Goal: Task Accomplishment & Management: Use online tool/utility

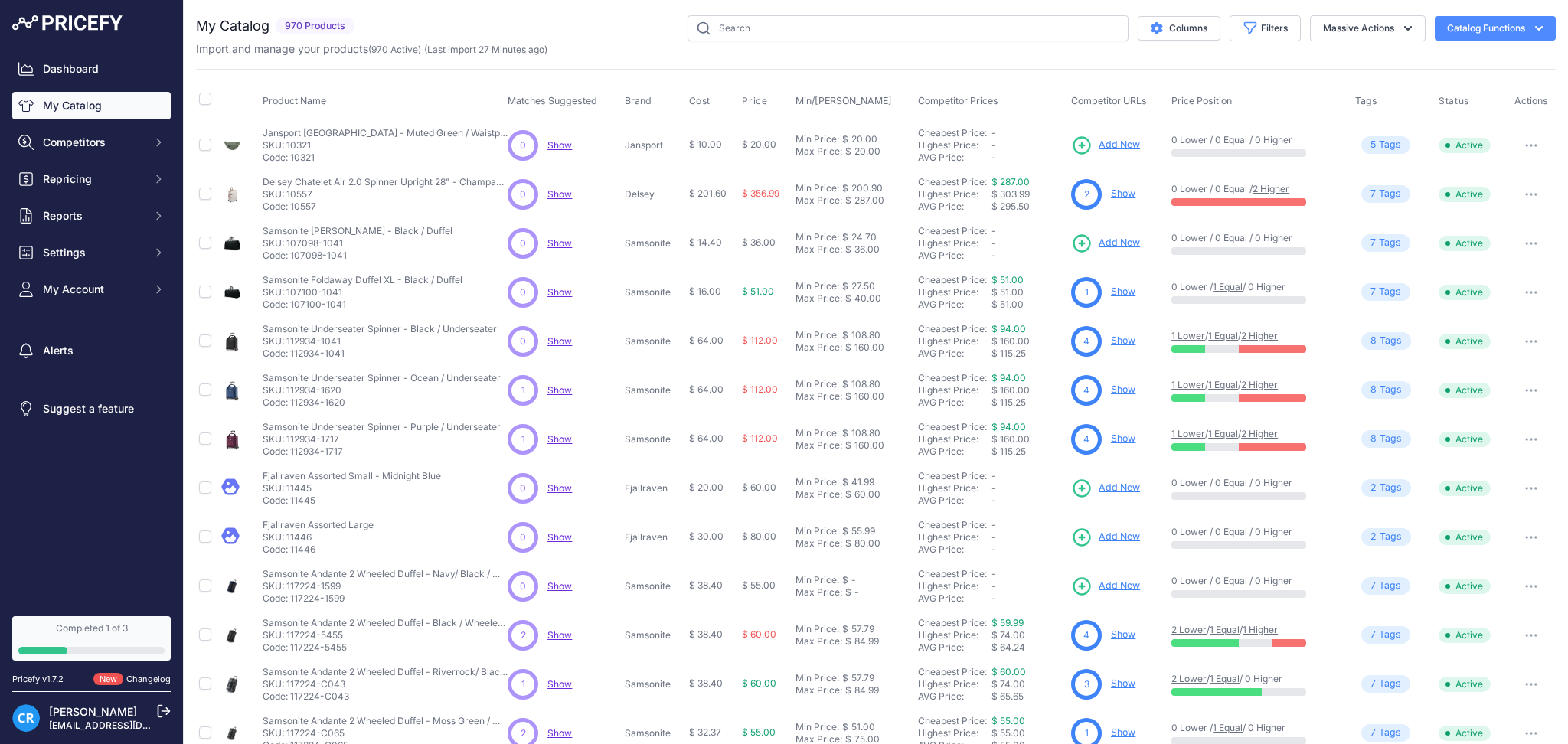
click at [116, 102] on link "My Catalog" at bounding box center [92, 105] width 158 height 28
drag, startPoint x: 614, startPoint y: 17, endPoint x: 608, endPoint y: 44, distance: 27.7
click at [614, 17] on div "Columns Filters Status All Status Only Enabled Only Disabled" at bounding box center [958, 28] width 1195 height 26
click at [106, 146] on span "Competitors" at bounding box center [93, 142] width 101 height 15
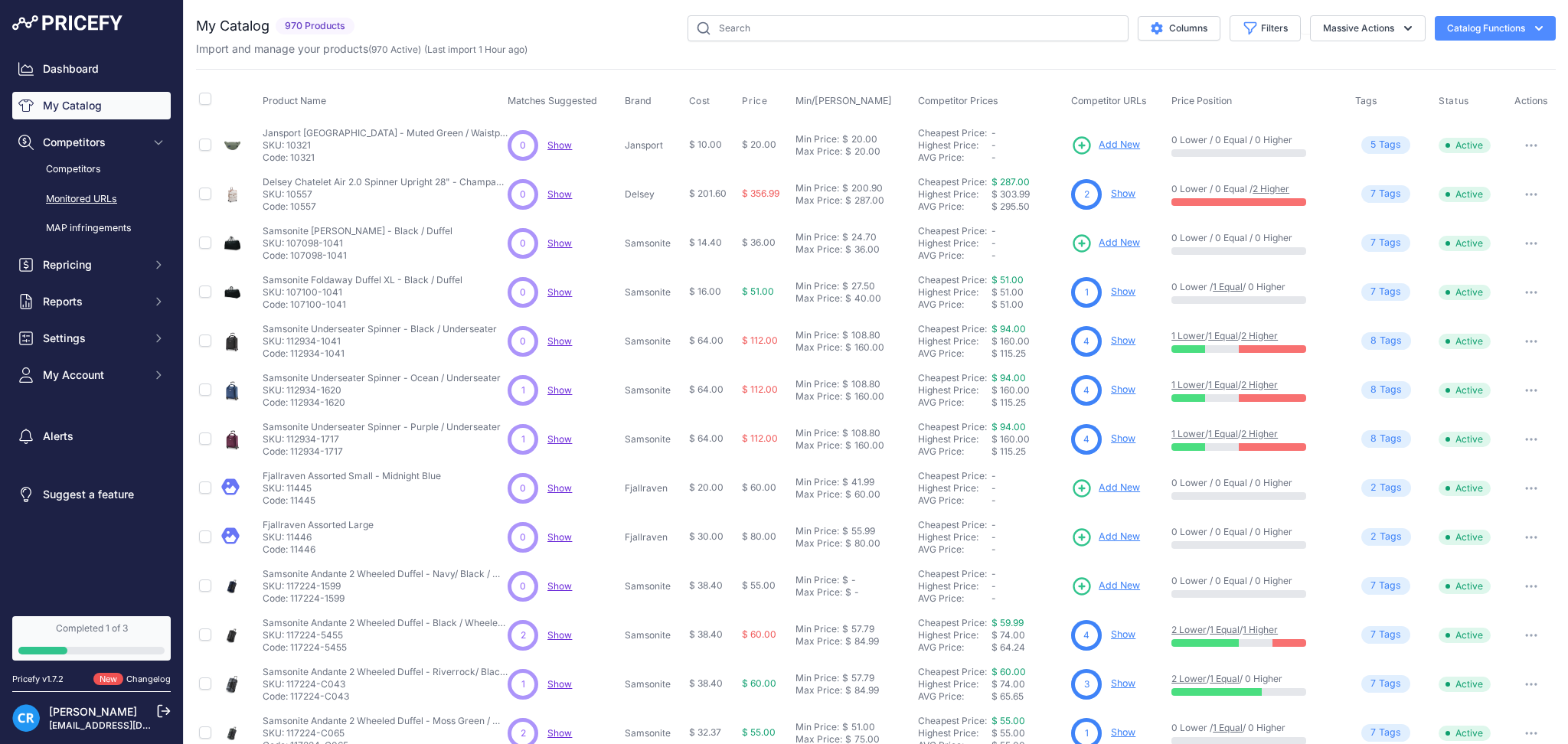
click at [105, 198] on link "Monitored URLs" at bounding box center [92, 199] width 158 height 27
click at [1401, 31] on icon "button" at bounding box center [1408, 28] width 15 height 15
click at [1491, 26] on button "Catalog Functions" at bounding box center [1496, 28] width 121 height 25
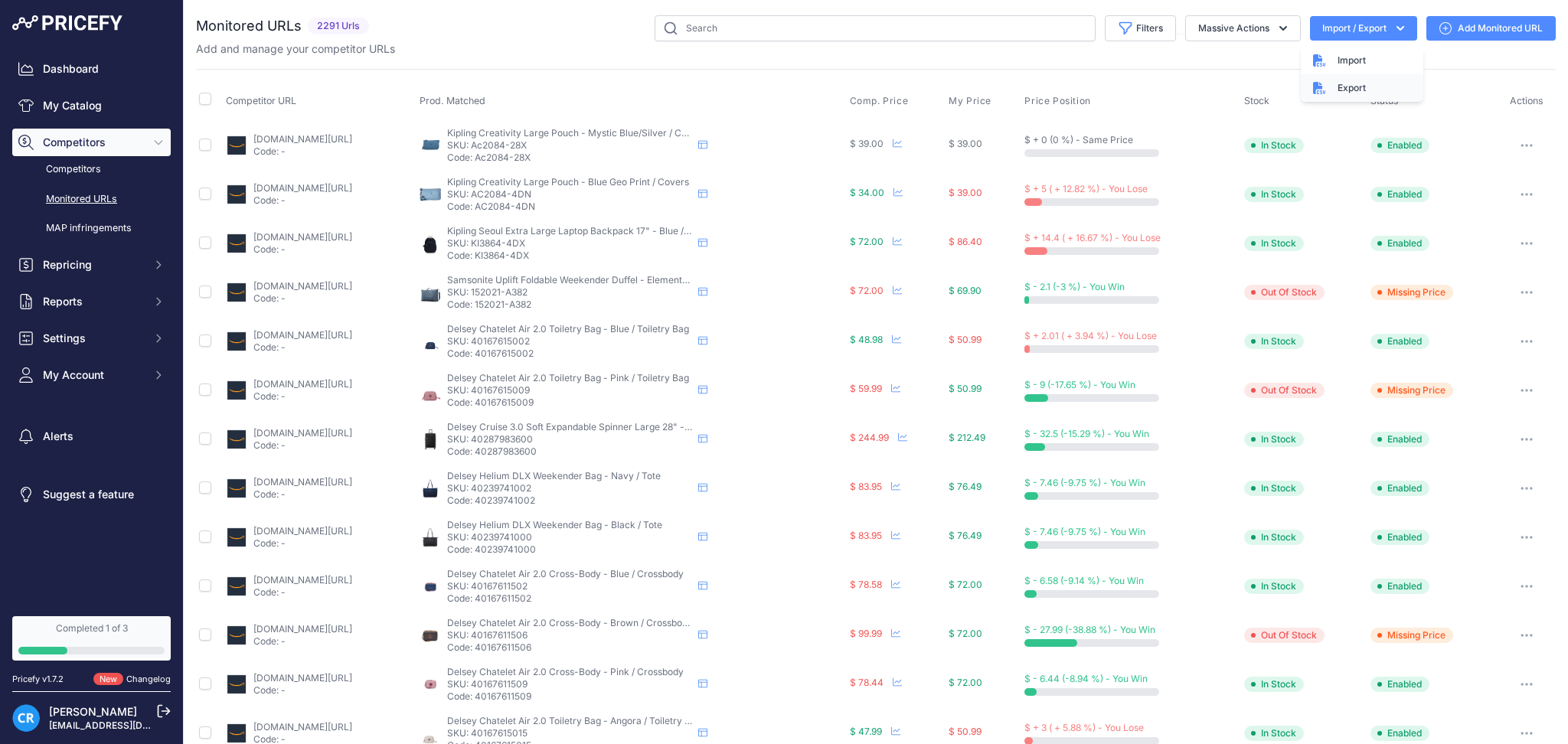
click at [1340, 83] on div "Export" at bounding box center [1362, 87] width 123 height 28
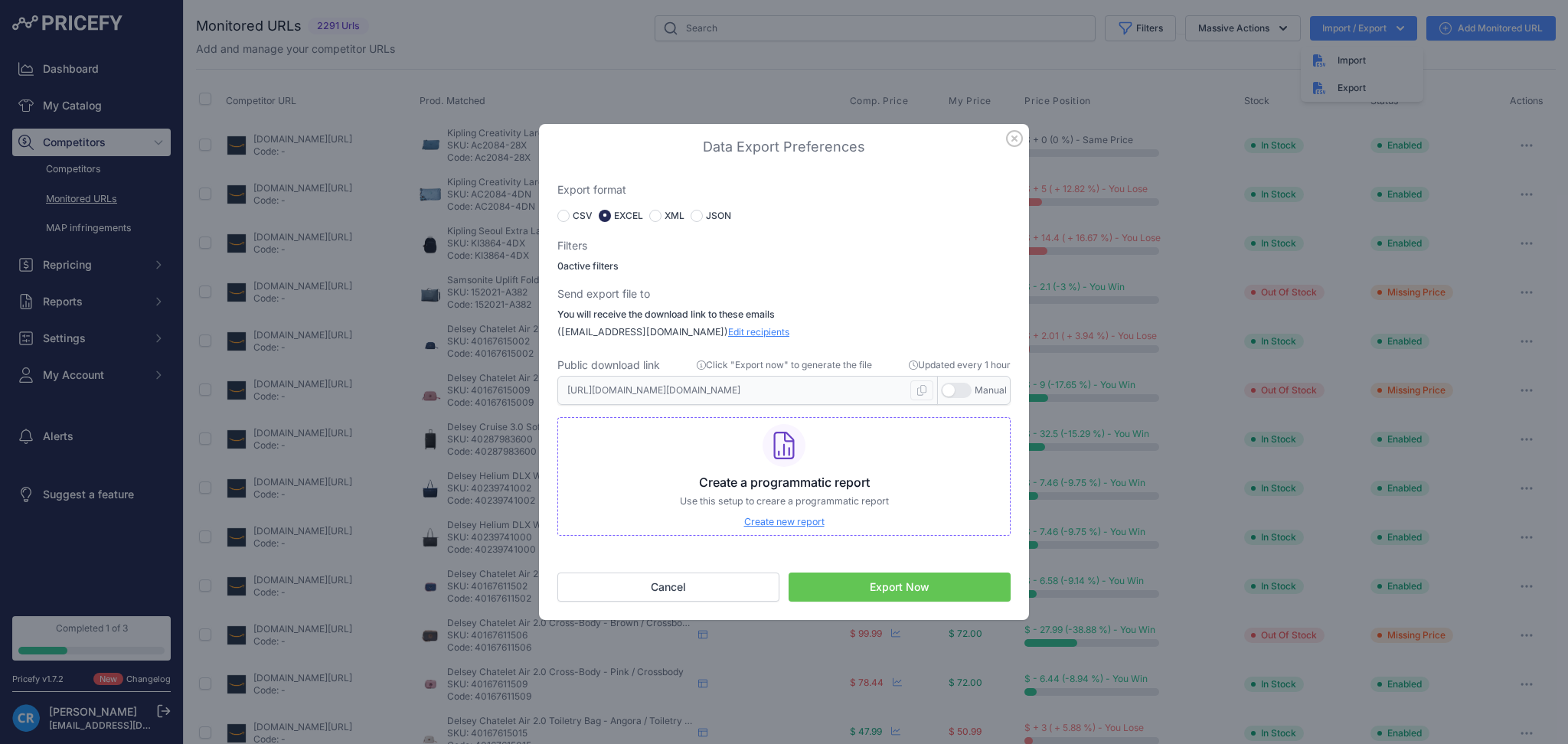
click at [850, 583] on button "Export Now" at bounding box center [900, 587] width 222 height 29
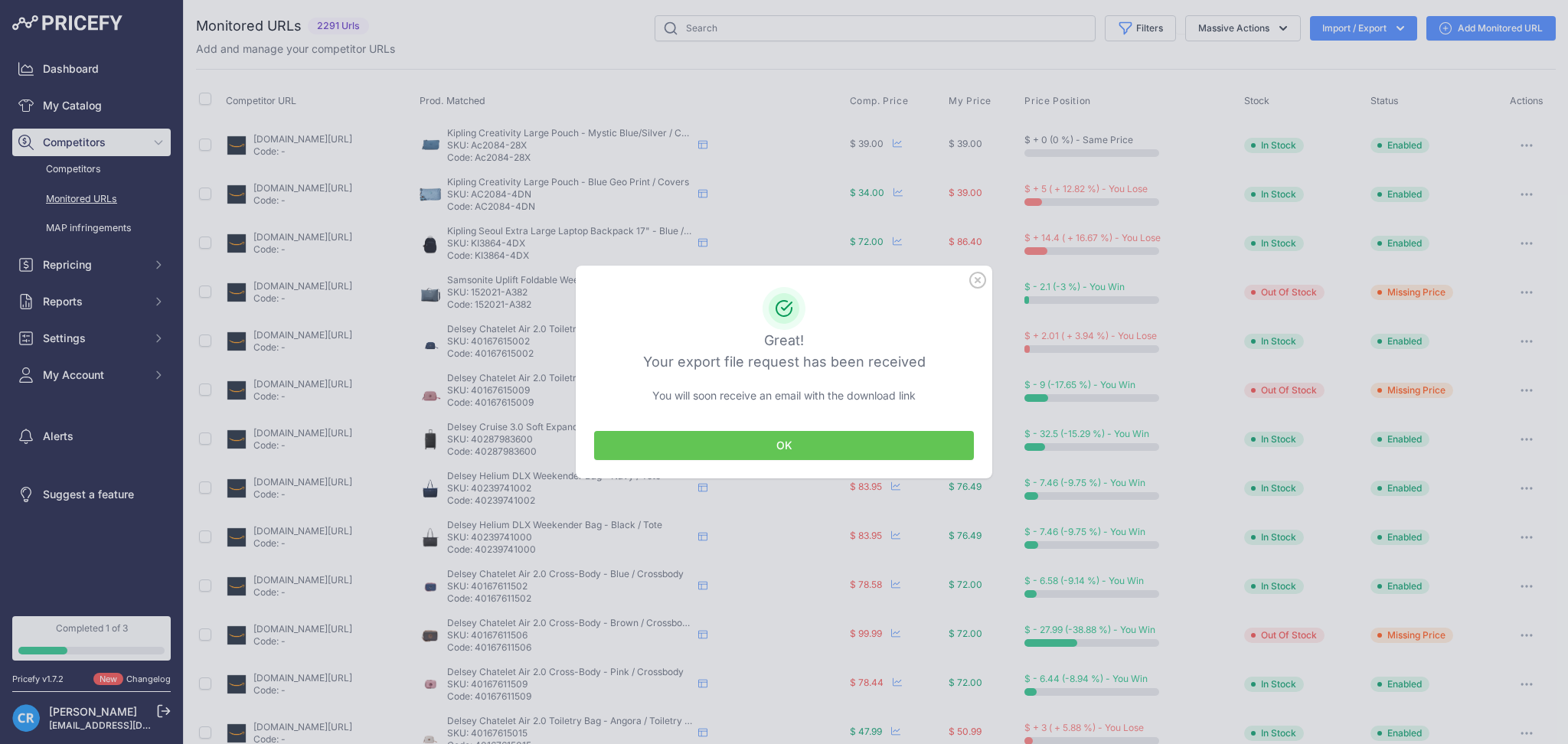
click at [846, 442] on button "OK" at bounding box center [784, 446] width 380 height 29
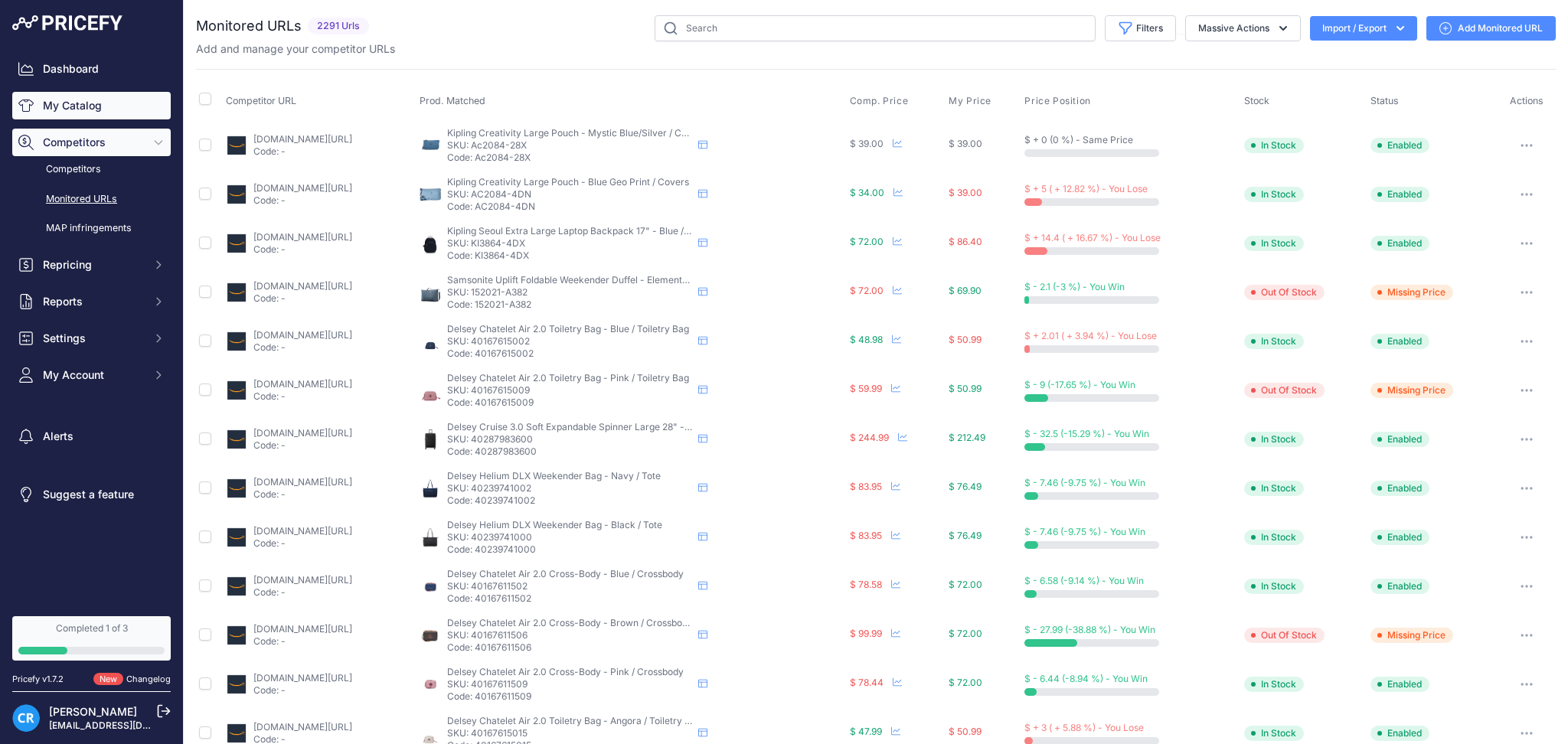
click at [85, 106] on link "My Catalog" at bounding box center [92, 105] width 158 height 28
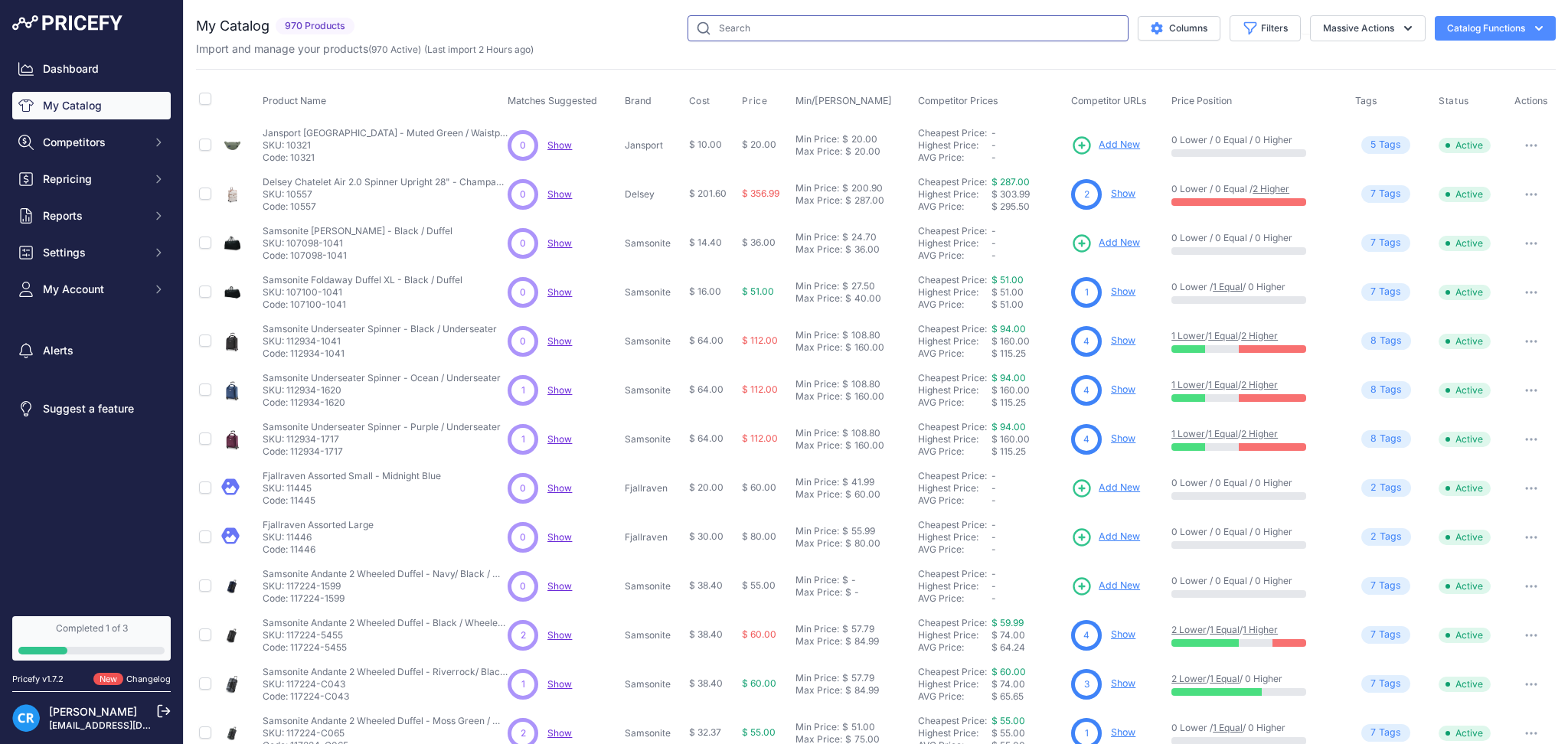
drag, startPoint x: 771, startPoint y: 31, endPoint x: 777, endPoint y: 39, distance: 10.0
click at [771, 31] on input "text" at bounding box center [909, 28] width 441 height 26
paste input "120752-1112"
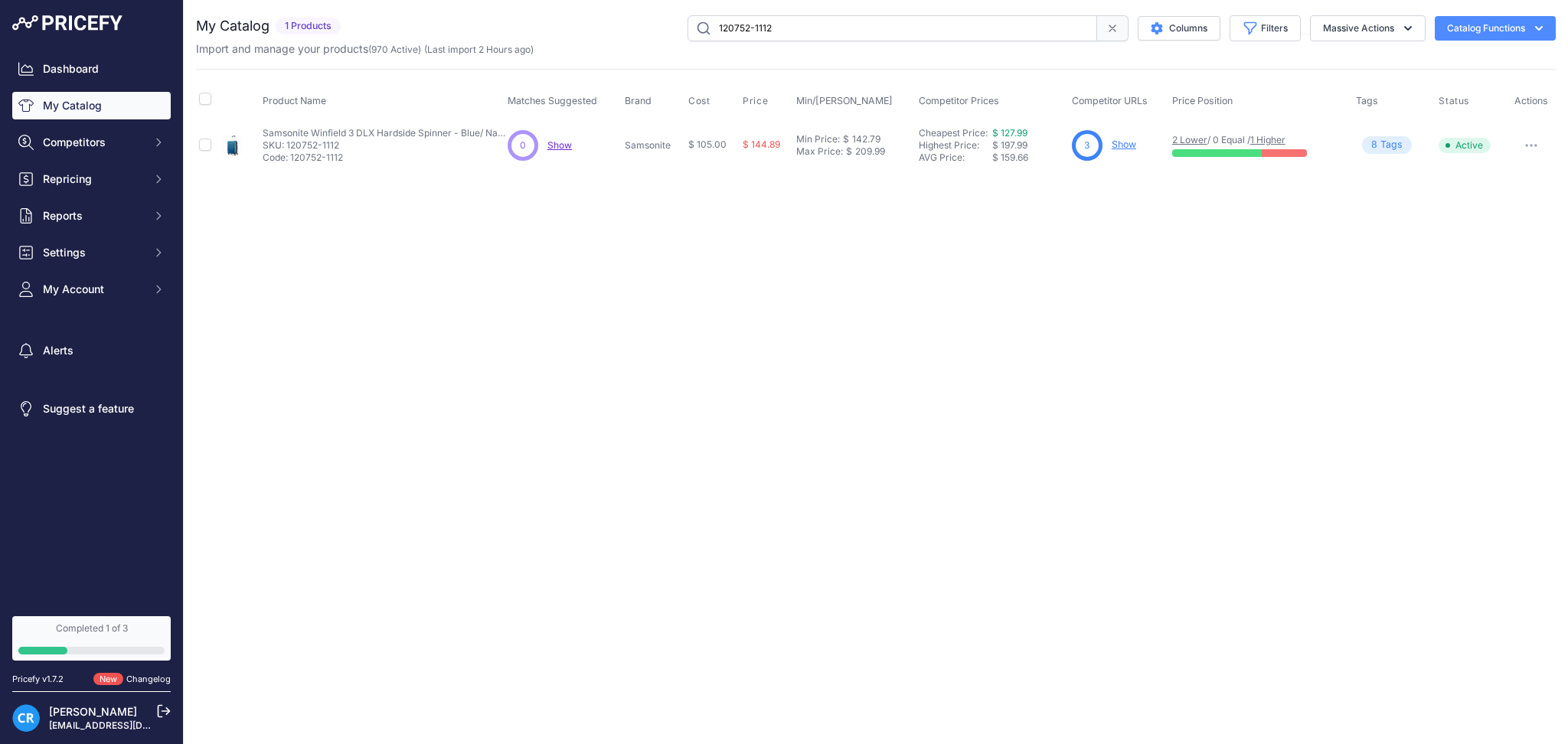
click at [878, 222] on div "Close You are not connected to the internet." at bounding box center [877, 372] width 1385 height 744
click at [461, 58] on div "My Catalog 1 Products" at bounding box center [876, 93] width 1360 height 155
paste input "7375-1041"
type input "127375-1041"
